Goal: Information Seeking & Learning: Learn about a topic

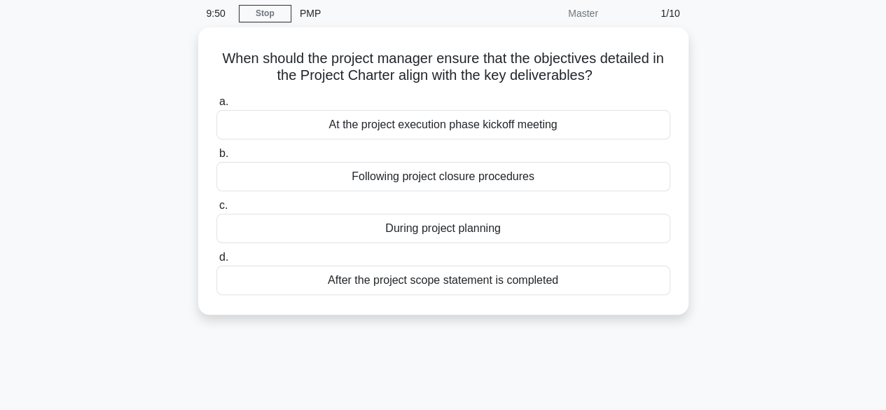
scroll to position [58, 0]
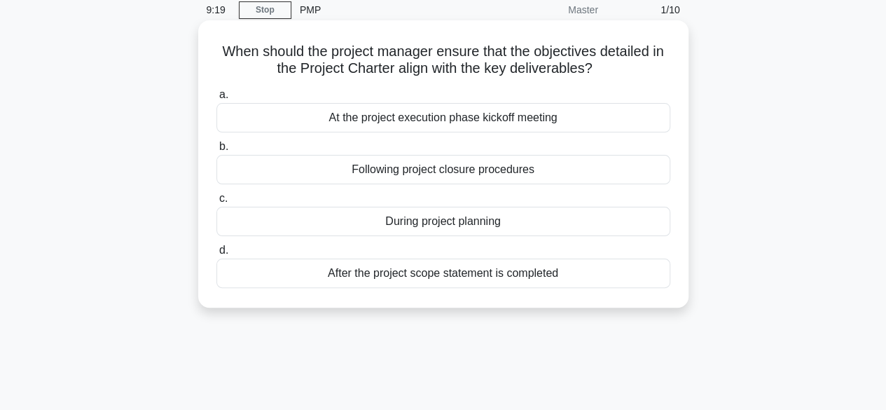
click at [454, 223] on div "During project planning" at bounding box center [443, 221] width 454 height 29
click at [216, 203] on input "c. During project planning" at bounding box center [216, 198] width 0 height 9
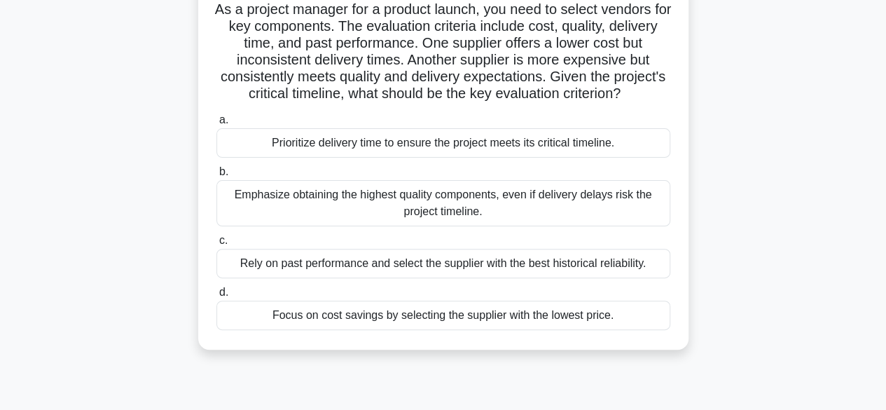
scroll to position [102, 0]
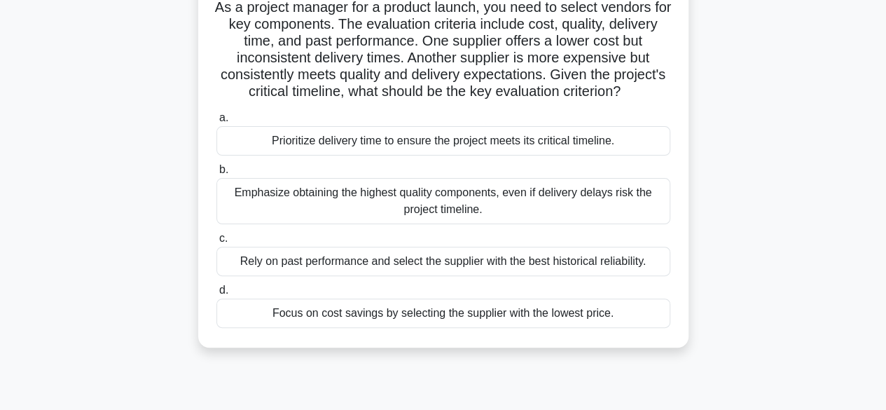
click at [457, 155] on div "Prioritize delivery time to ensure the project meets its critical timeline." at bounding box center [443, 140] width 454 height 29
click at [216, 123] on input "a. Prioritize delivery time to ensure the project meets its critical timeline." at bounding box center [216, 117] width 0 height 9
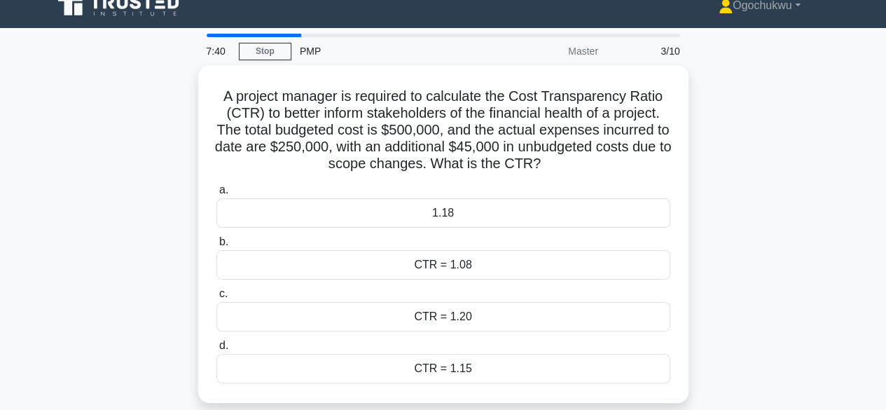
scroll to position [0, 0]
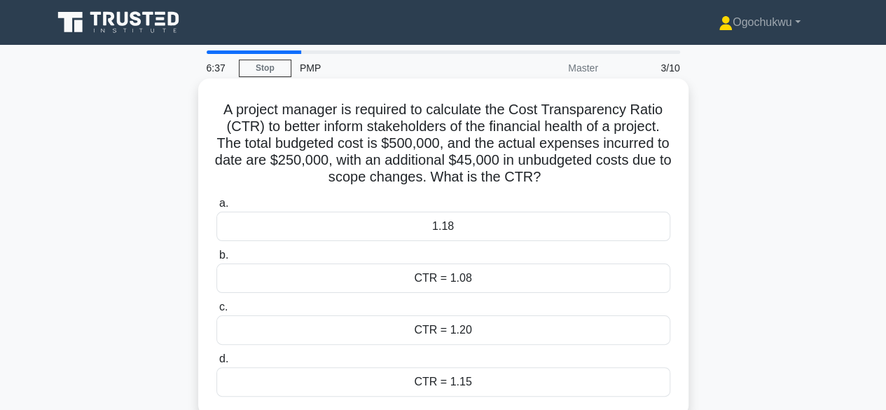
click at [627, 167] on h5 "A project manager is required to calculate the Cost Transparency Ratio (CTR) to…" at bounding box center [443, 143] width 456 height 85
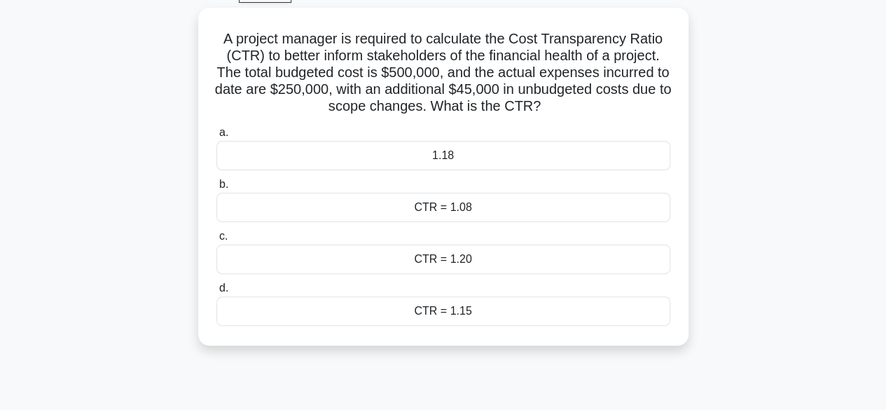
scroll to position [81, 0]
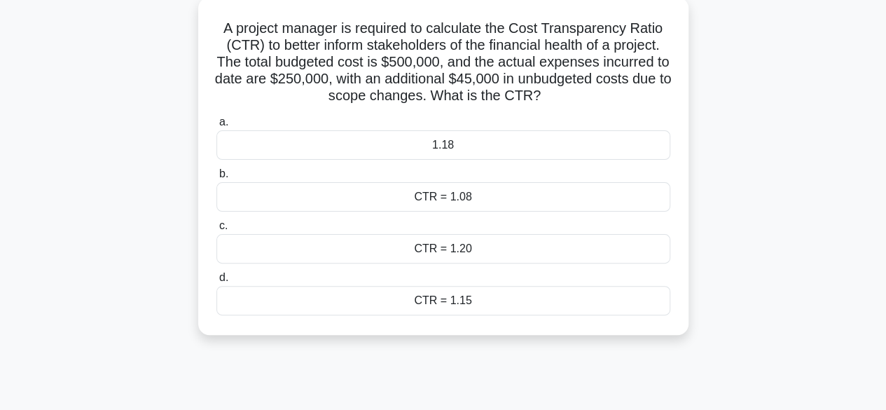
click at [448, 148] on div "1.18" at bounding box center [443, 144] width 454 height 29
click at [216, 127] on input "a. 1.18" at bounding box center [216, 122] width 0 height 9
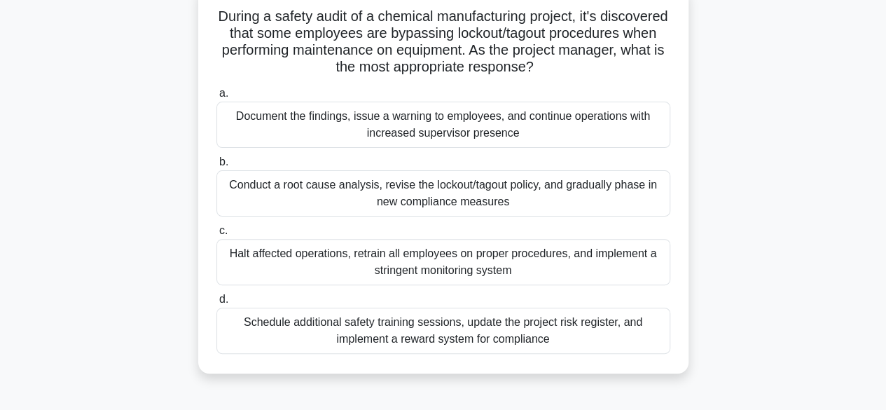
scroll to position [97, 0]
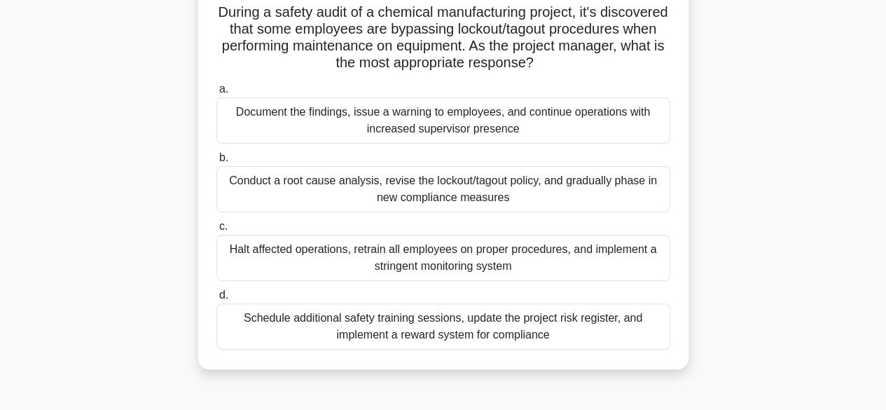
click at [419, 257] on div "Halt affected operations, retrain all employees on proper procedures, and imple…" at bounding box center [443, 258] width 454 height 46
click at [216, 231] on input "c. Halt affected operations, retrain all employees on proper procedures, and im…" at bounding box center [216, 226] width 0 height 9
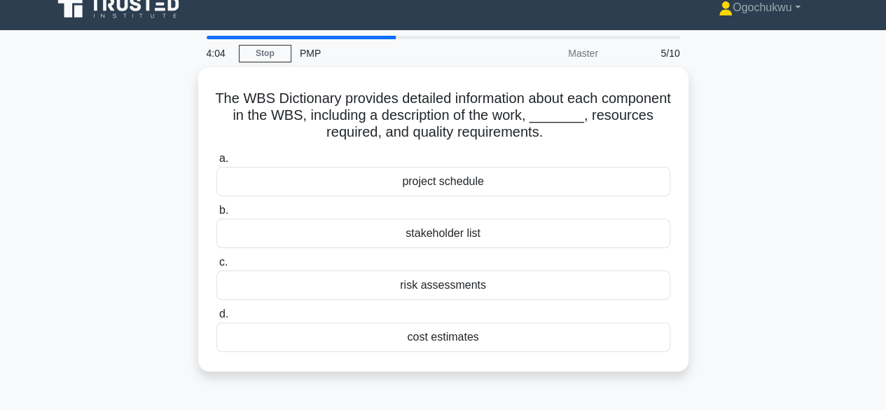
scroll to position [0, 0]
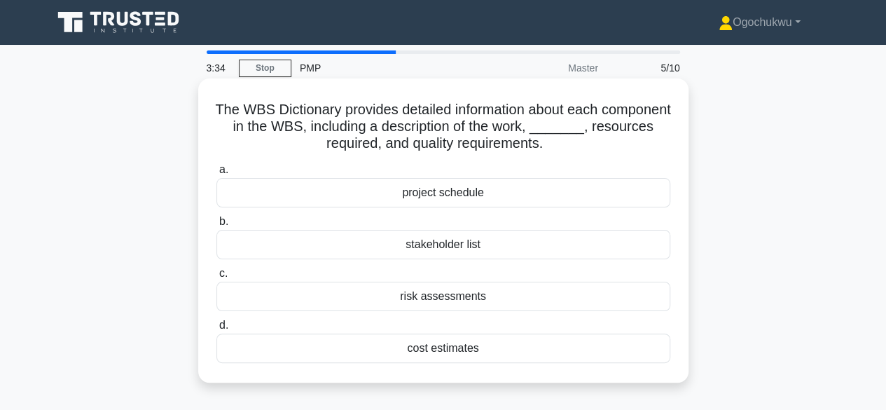
click at [477, 288] on div "risk assessments" at bounding box center [443, 295] width 454 height 29
click at [216, 278] on input "c. risk assessments" at bounding box center [216, 273] width 0 height 9
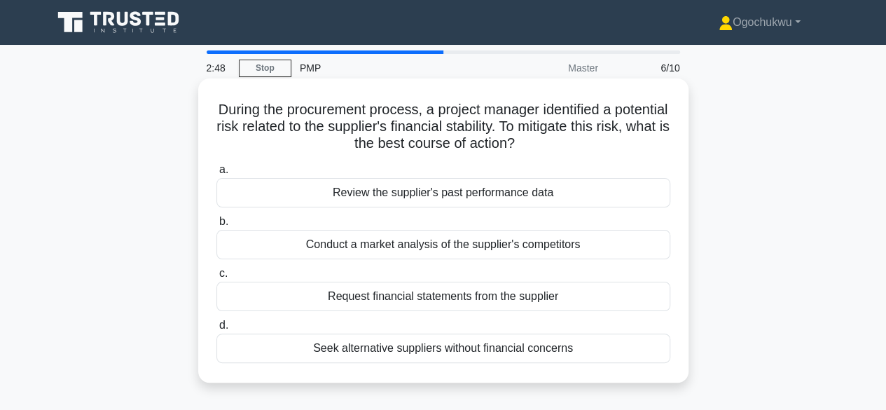
click at [459, 204] on div "Review the supplier's past performance data" at bounding box center [443, 192] width 454 height 29
click at [216, 174] on input "a. Review the supplier's past performance data" at bounding box center [216, 169] width 0 height 9
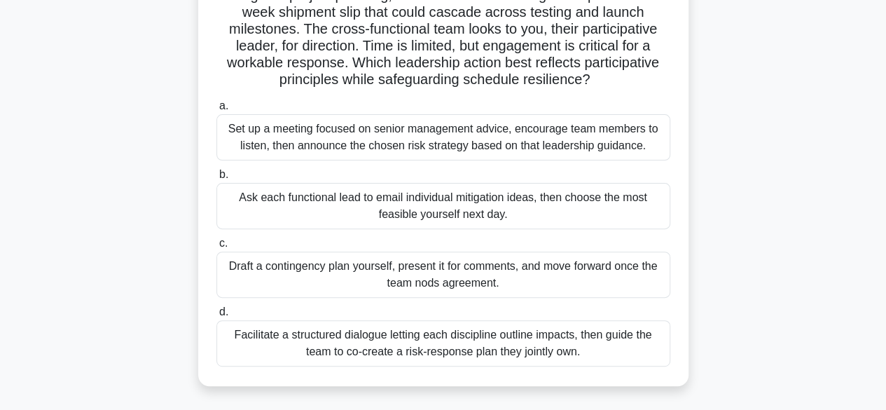
scroll to position [123, 0]
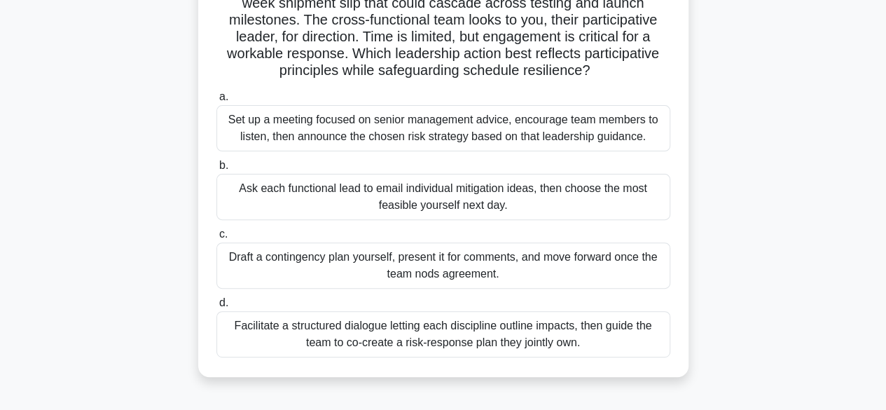
click at [365, 330] on div "Facilitate a structured dialogue letting each discipline outline impacts, then …" at bounding box center [443, 334] width 454 height 46
click at [216, 307] on input "d. Facilitate a structured dialogue letting each discipline outline impacts, th…" at bounding box center [216, 302] width 0 height 9
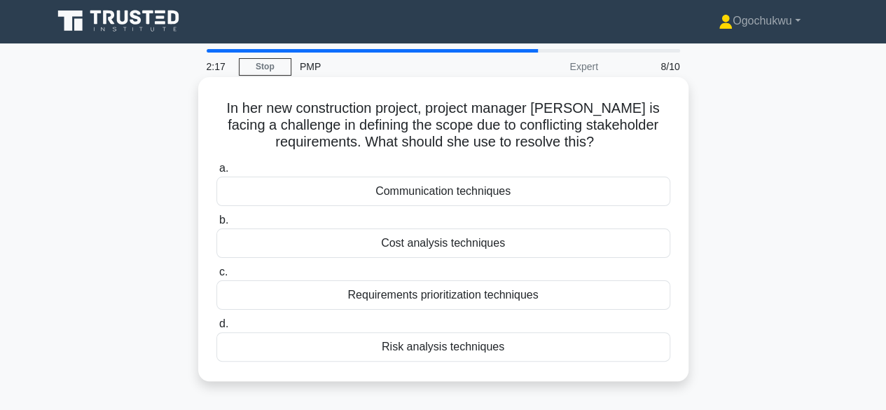
scroll to position [0, 0]
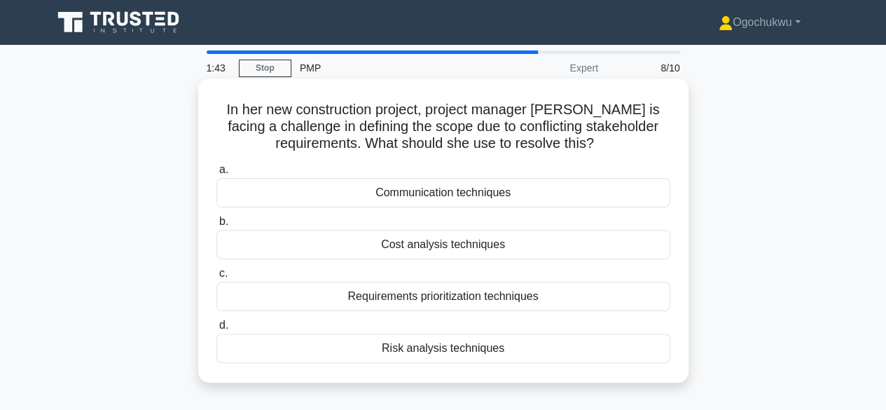
click at [473, 296] on div "Requirements prioritization techniques" at bounding box center [443, 295] width 454 height 29
click at [216, 278] on input "c. Requirements prioritization techniques" at bounding box center [216, 273] width 0 height 9
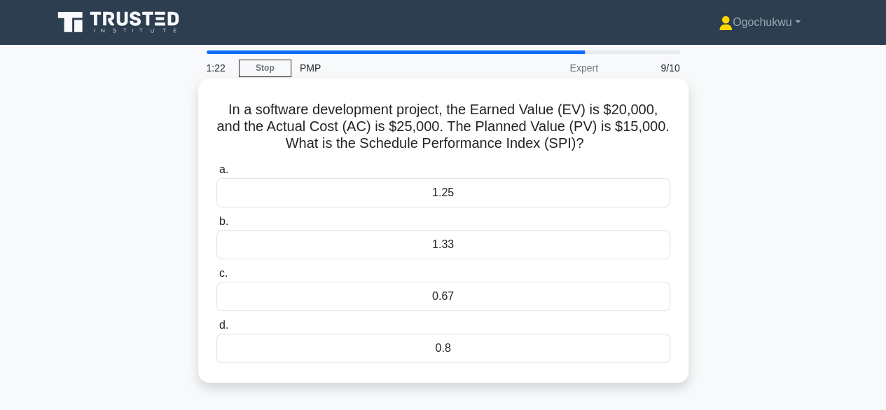
click at [454, 351] on div "0.8" at bounding box center [443, 347] width 454 height 29
click at [216, 330] on input "d. 0.8" at bounding box center [216, 325] width 0 height 9
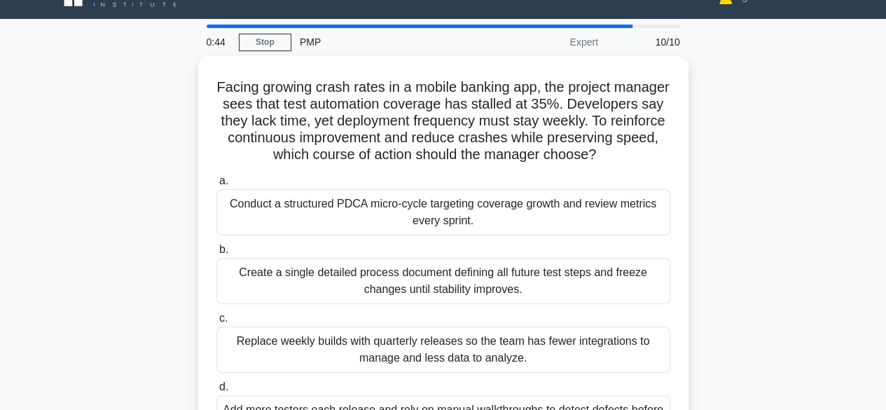
scroll to position [27, 0]
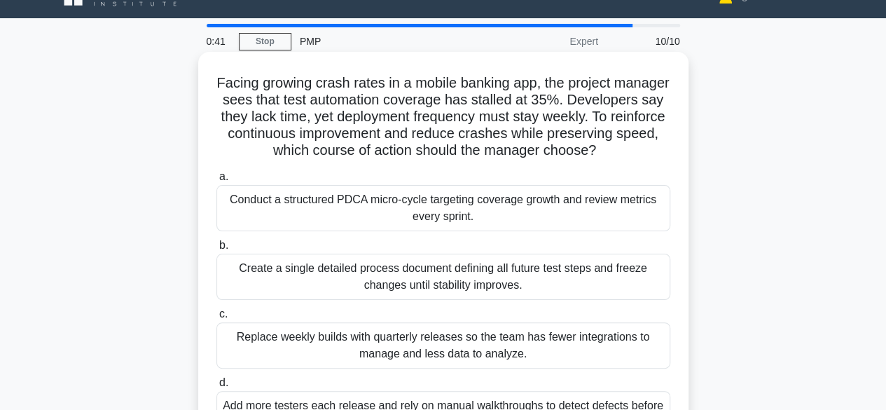
click at [477, 231] on div "Conduct a structured PDCA micro-cycle targeting coverage growth and review metr…" at bounding box center [443, 208] width 454 height 46
click at [216, 181] on input "a. Conduct a structured PDCA micro-cycle targeting coverage growth and review m…" at bounding box center [216, 176] width 0 height 9
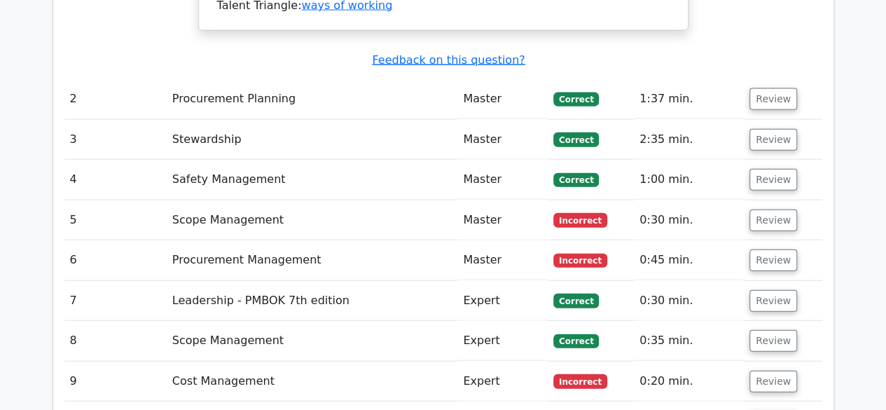
scroll to position [1583, 0]
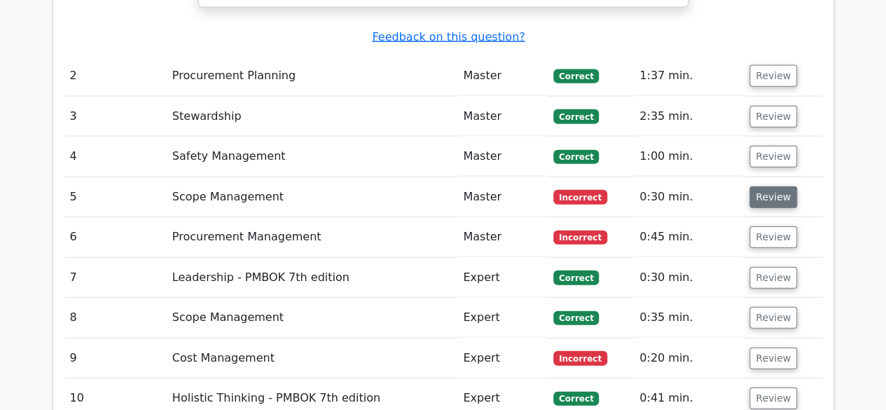
click at [762, 186] on button "Review" at bounding box center [773, 197] width 48 height 22
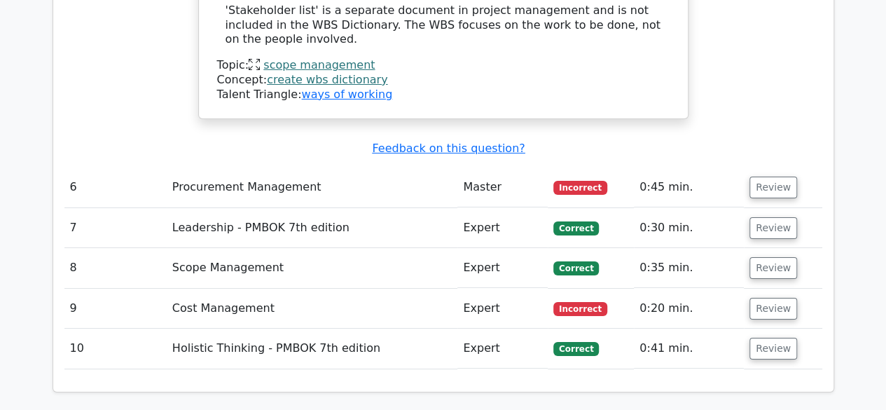
scroll to position [2510, 0]
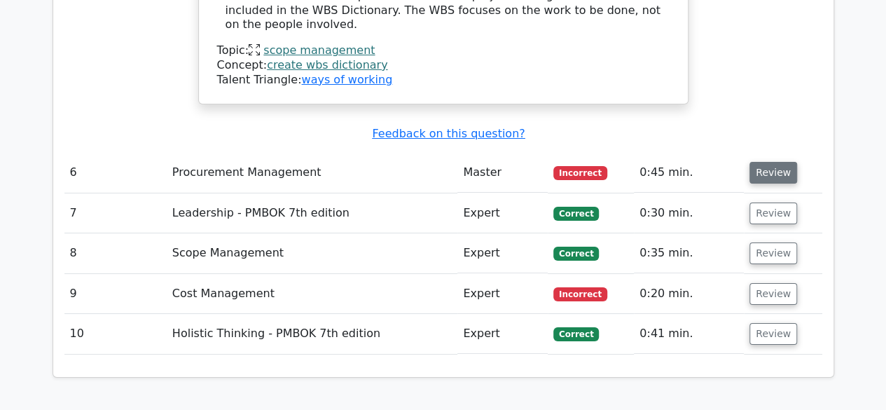
click at [764, 162] on button "Review" at bounding box center [773, 173] width 48 height 22
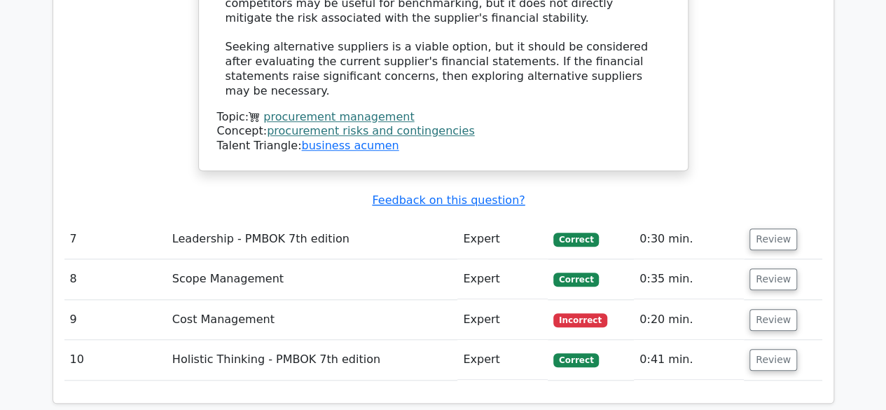
scroll to position [3202, 0]
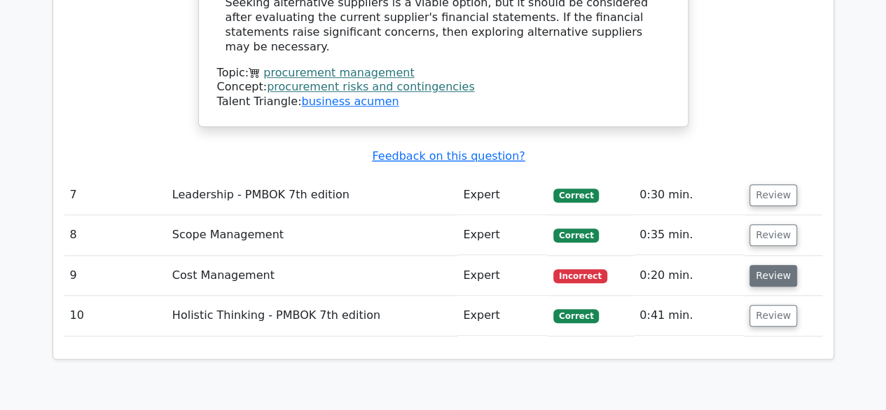
click at [755, 265] on button "Review" at bounding box center [773, 276] width 48 height 22
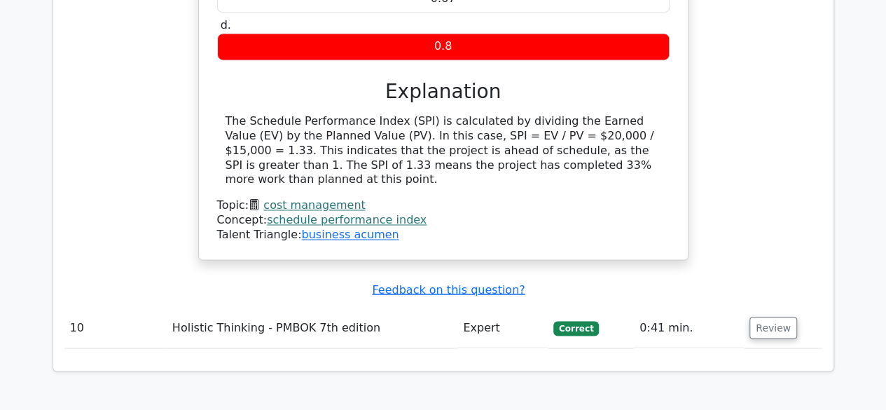
scroll to position [3823, 0]
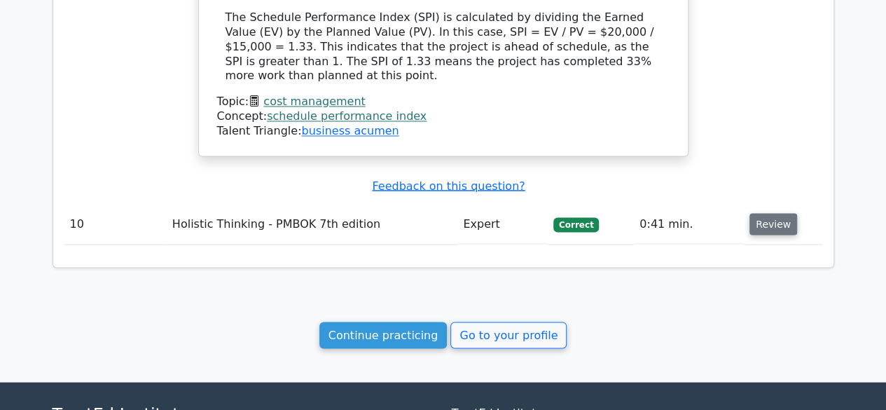
click at [755, 213] on button "Review" at bounding box center [773, 224] width 48 height 22
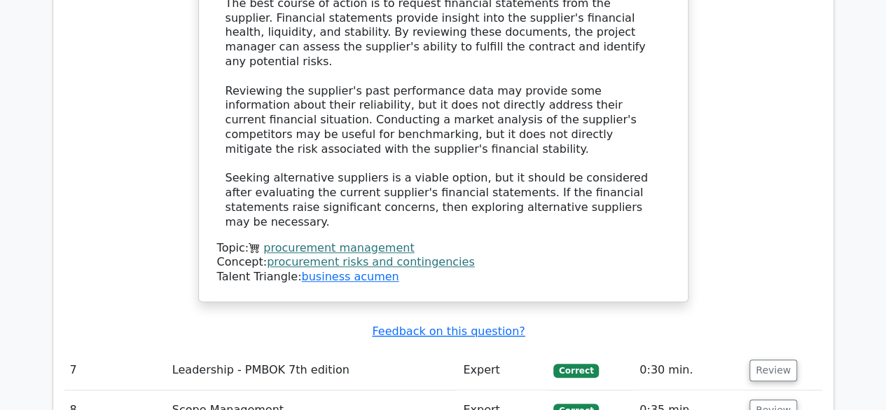
scroll to position [3163, 0]
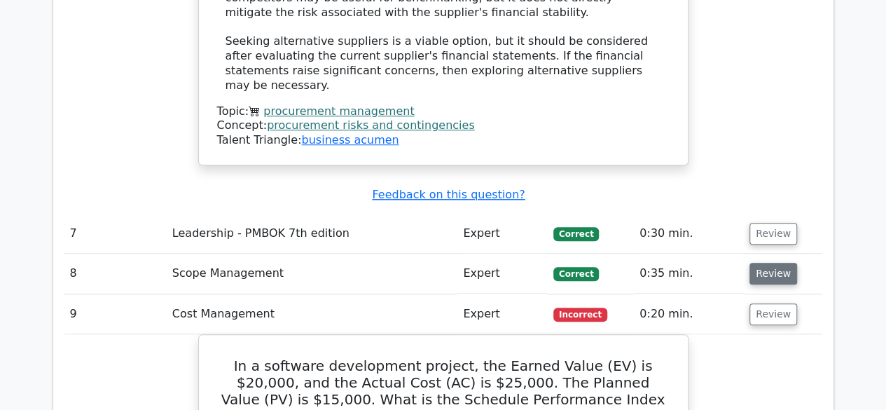
click at [758, 263] on button "Review" at bounding box center [773, 274] width 48 height 22
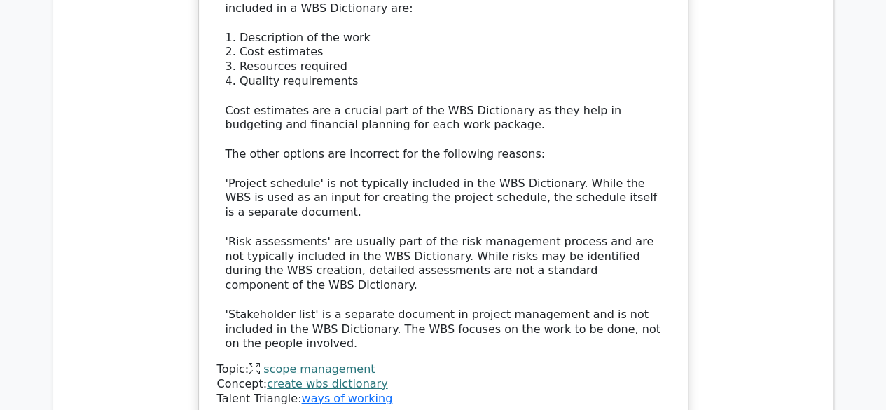
scroll to position [2068, 0]
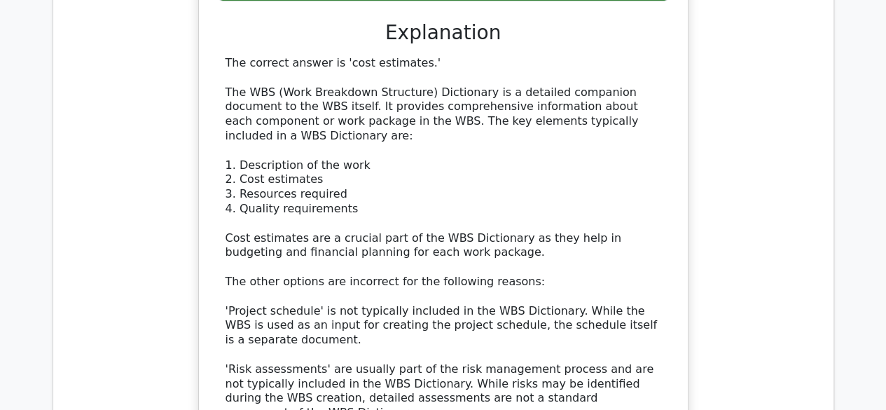
drag, startPoint x: 879, startPoint y: 174, endPoint x: 878, endPoint y: 116, distance: 58.1
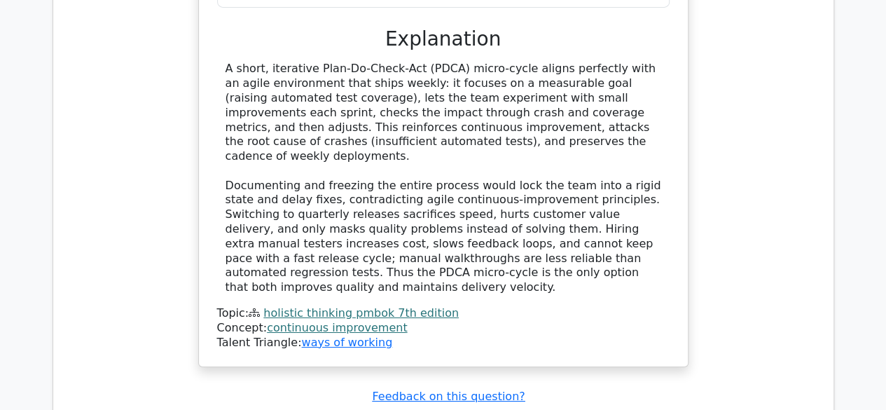
scroll to position [5079, 0]
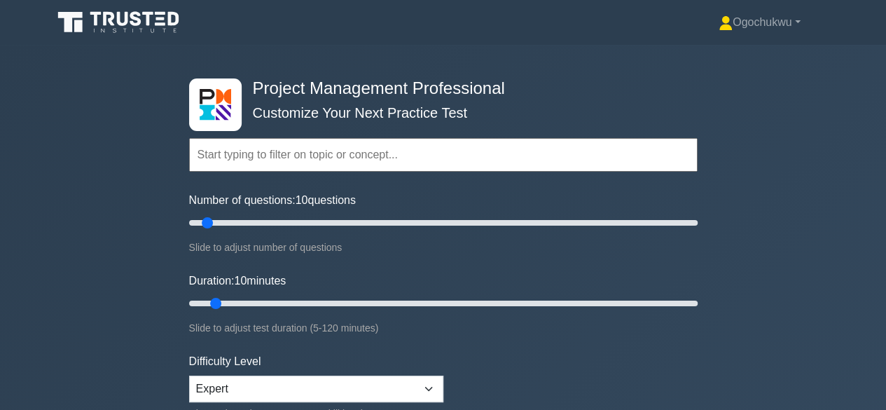
click at [274, 169] on input "text" at bounding box center [443, 155] width 508 height 34
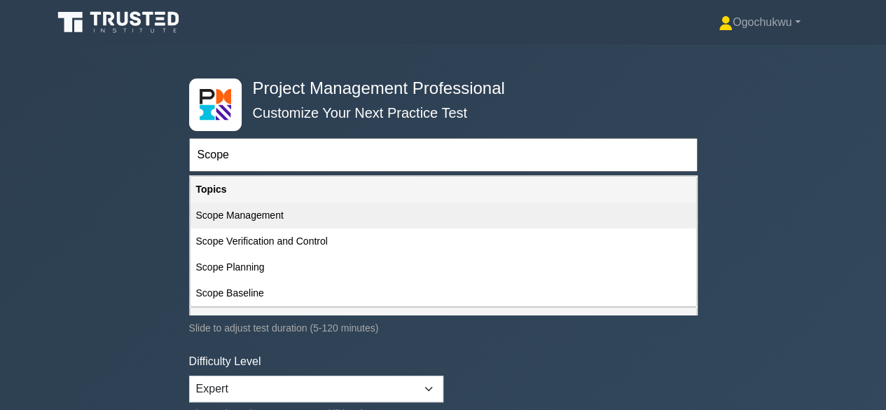
click at [266, 213] on div "Scope Management" at bounding box center [442, 215] width 505 height 26
type input "Scope Management"
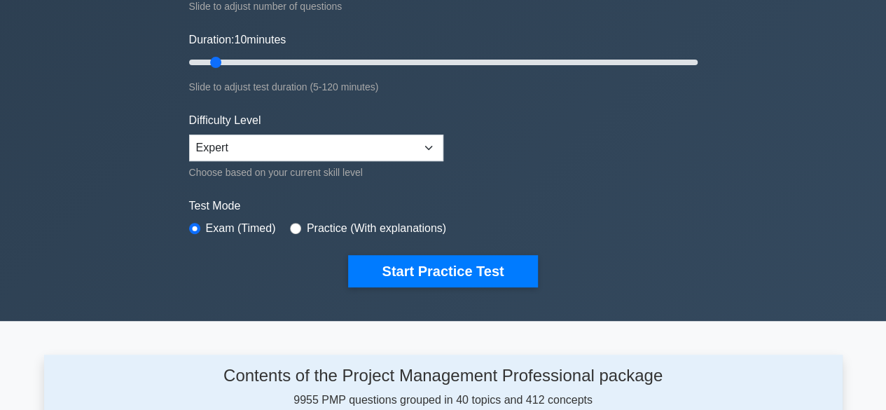
scroll to position [332, 0]
